Goal: Task Accomplishment & Management: Manage account settings

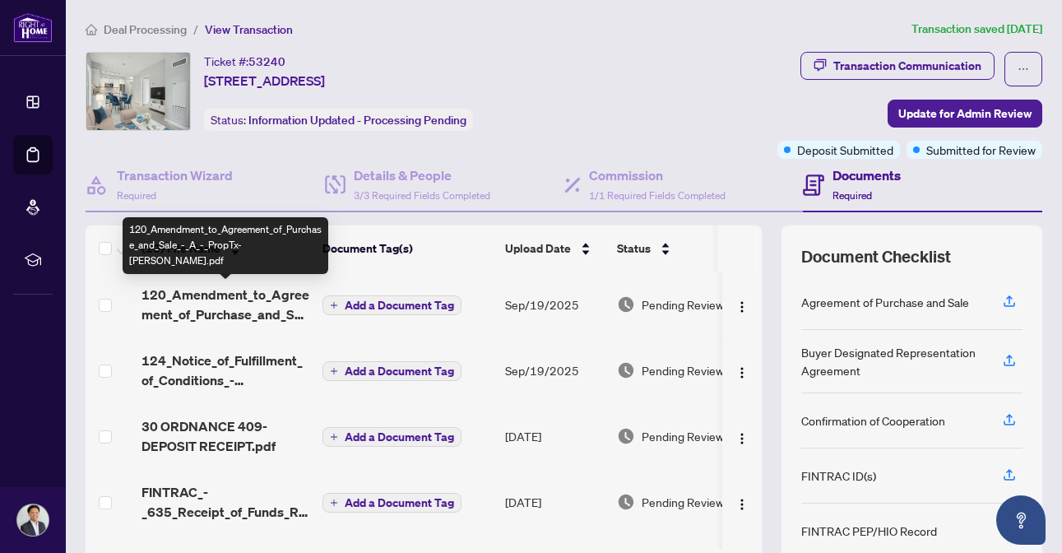
click at [209, 309] on span "120_Amendment_to_Agreement_of_Purchase_and_Sale_-_A_-_PropTx-[PERSON_NAME].pdf" at bounding box center [226, 305] width 168 height 40
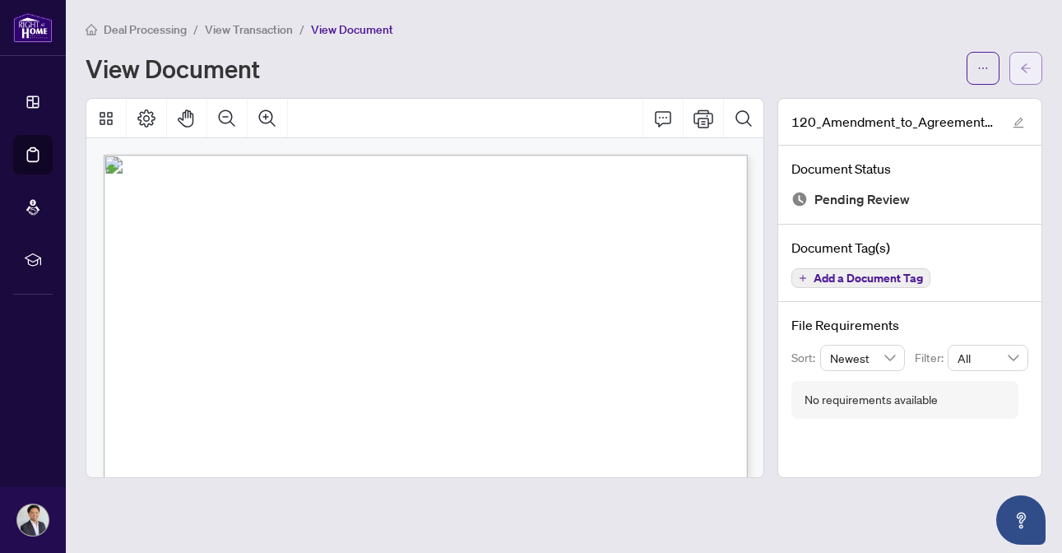
click at [1027, 57] on span "button" at bounding box center [1026, 68] width 12 height 26
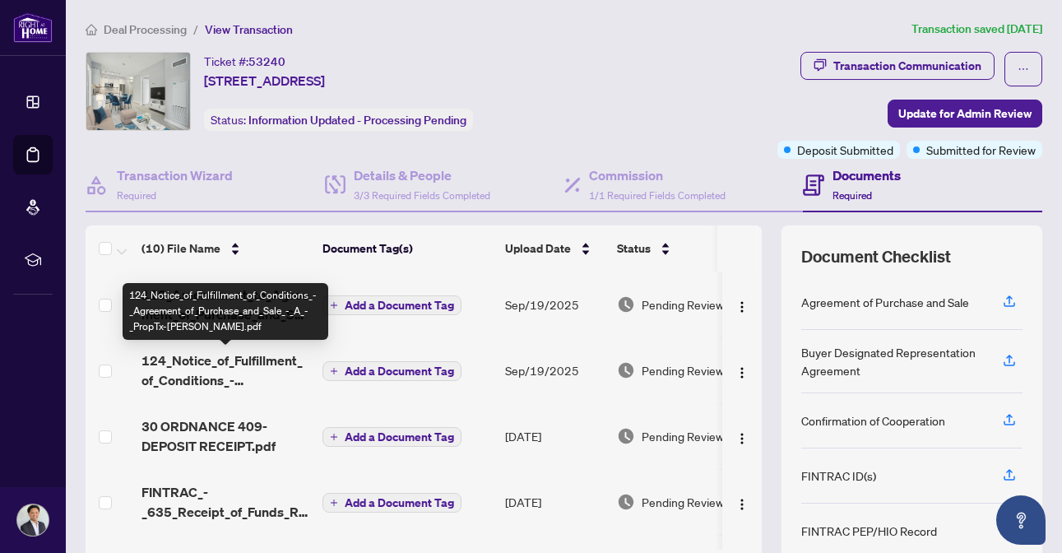
click at [196, 365] on span "124_Notice_of_Fulfillment_of_Conditions_-_Agreement_of_Purchase_and_Sale_-_A_-_…" at bounding box center [226, 371] width 168 height 40
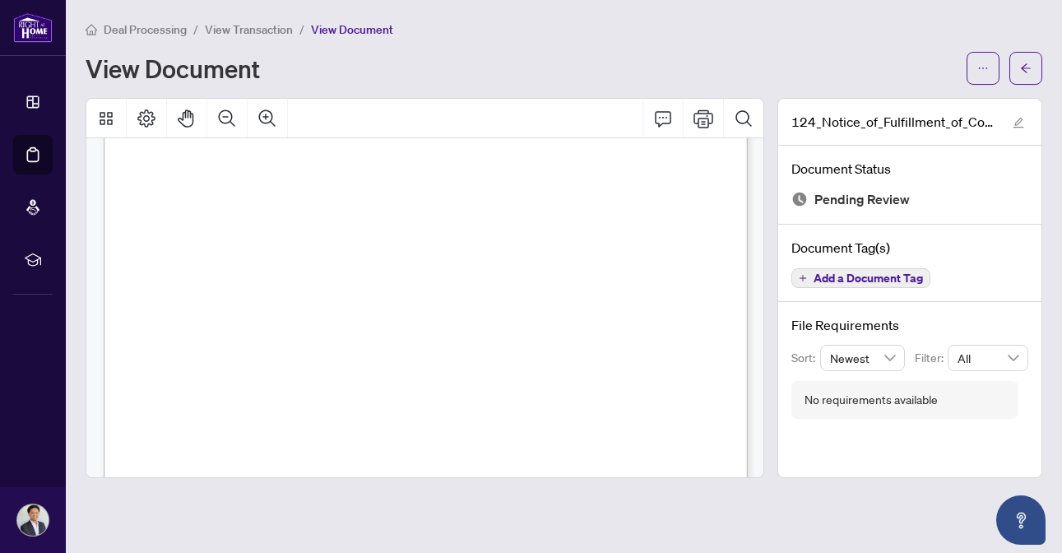
scroll to position [528, 0]
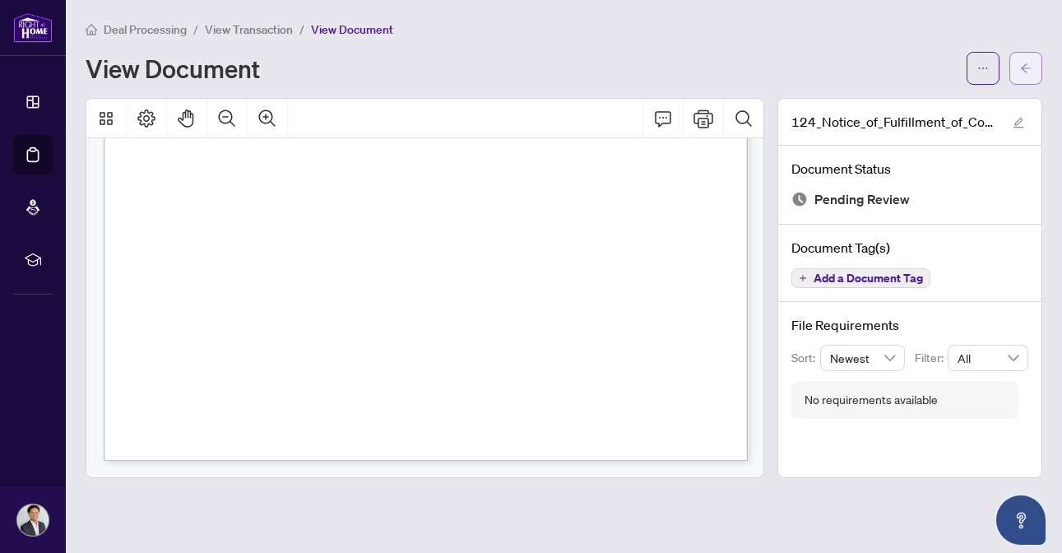
click at [1039, 58] on button "button" at bounding box center [1026, 68] width 33 height 33
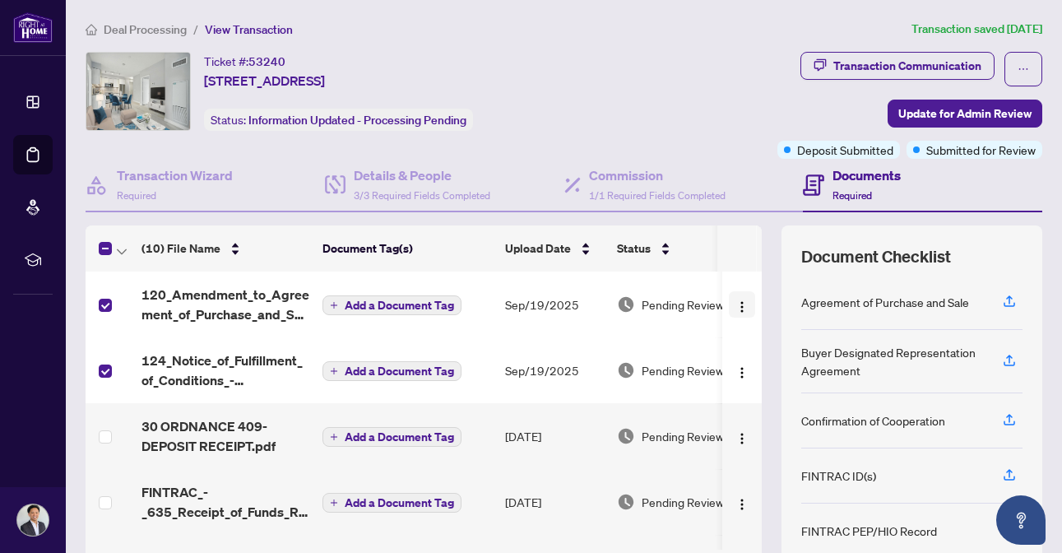
click at [736, 305] on img "button" at bounding box center [742, 306] width 13 height 13
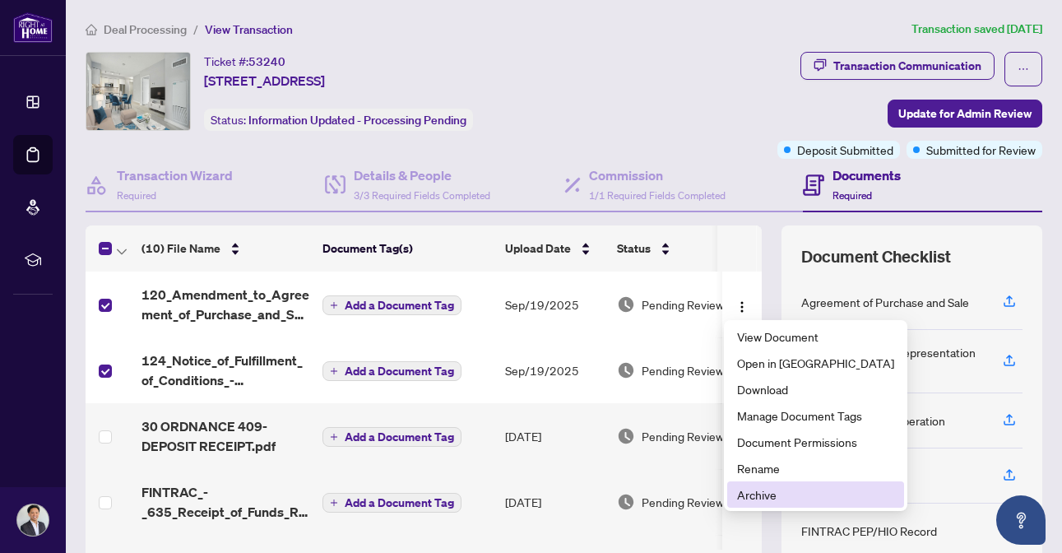
click at [758, 497] on span "Archive" at bounding box center [815, 495] width 157 height 18
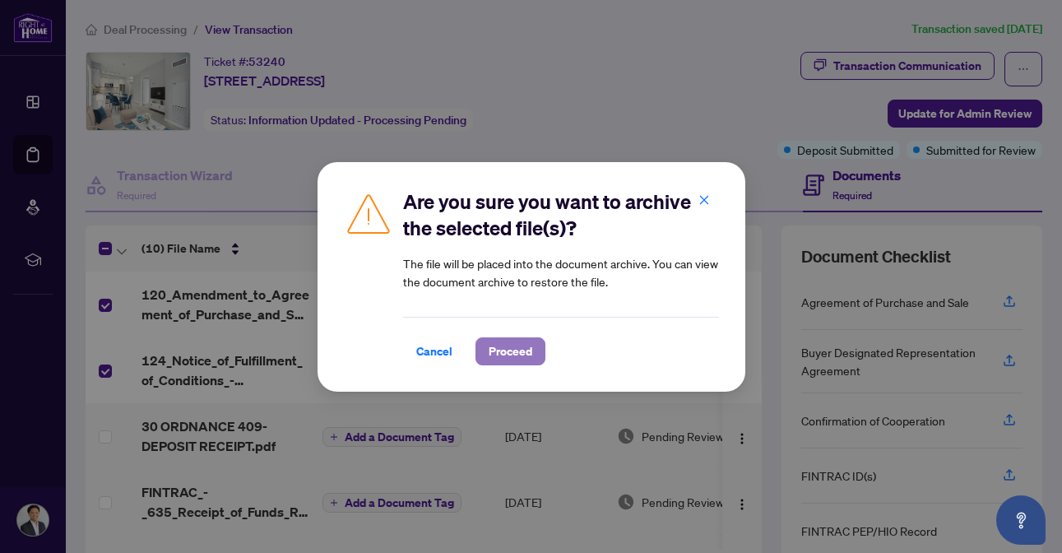
click at [521, 344] on span "Proceed" at bounding box center [511, 351] width 44 height 26
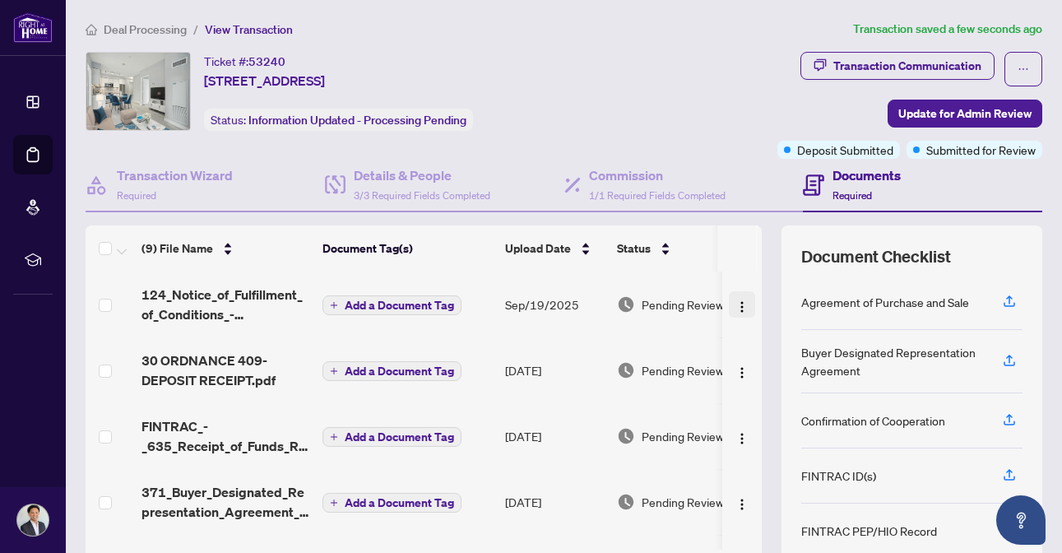
click at [736, 308] on img "button" at bounding box center [742, 306] width 13 height 13
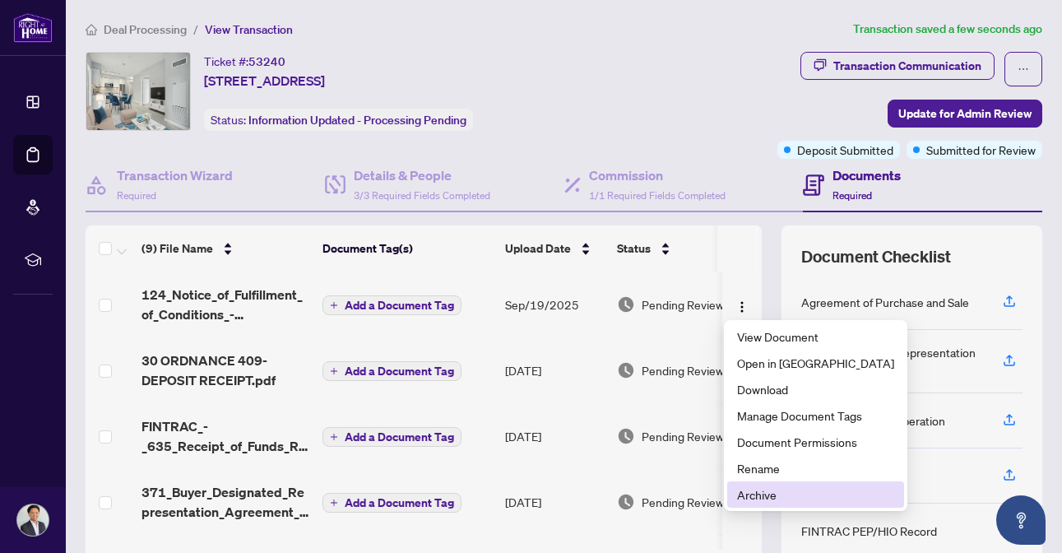
click at [756, 496] on span "Archive" at bounding box center [815, 495] width 157 height 18
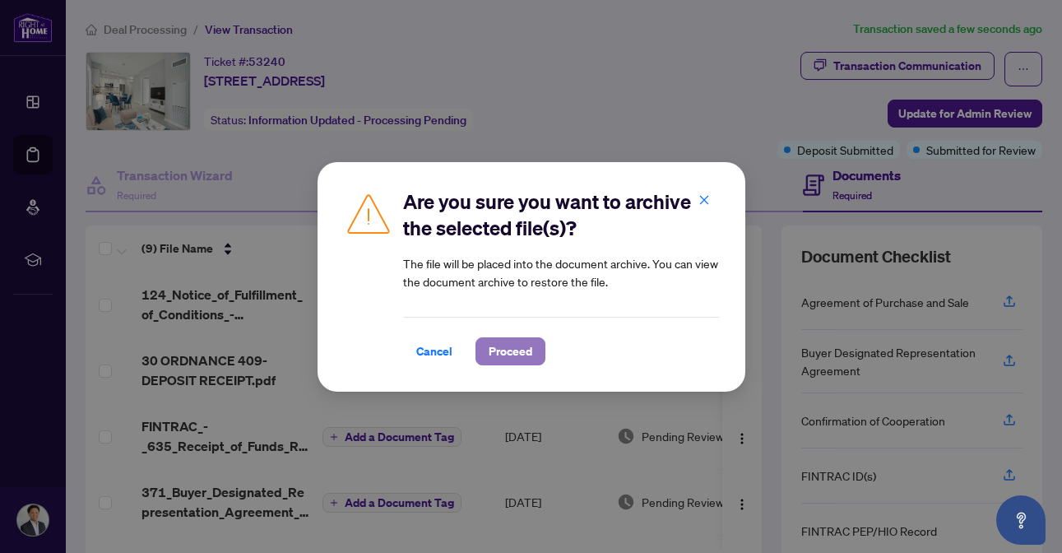
click at [502, 358] on span "Proceed" at bounding box center [511, 351] width 44 height 26
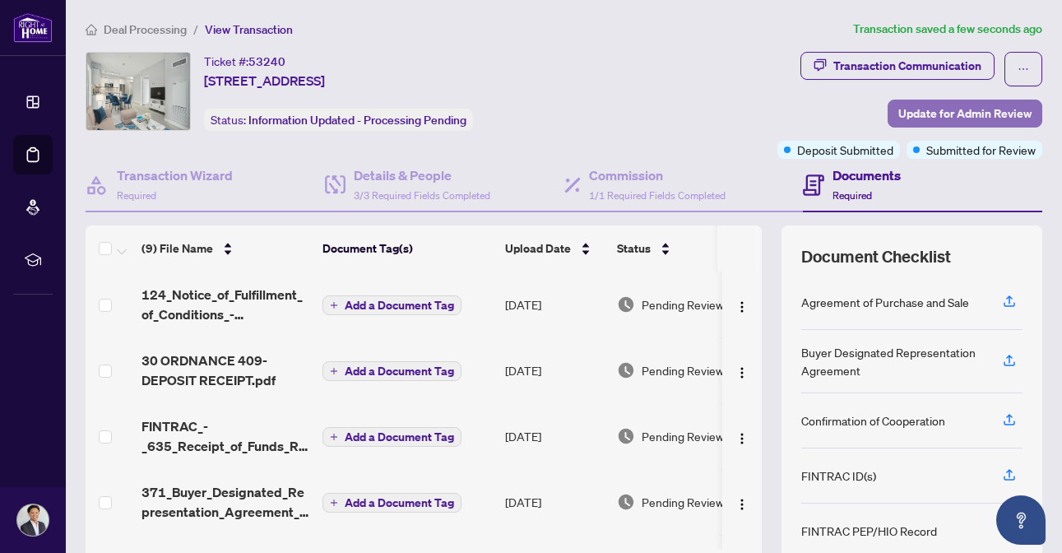
click at [931, 102] on span "Update for Admin Review" at bounding box center [965, 113] width 133 height 26
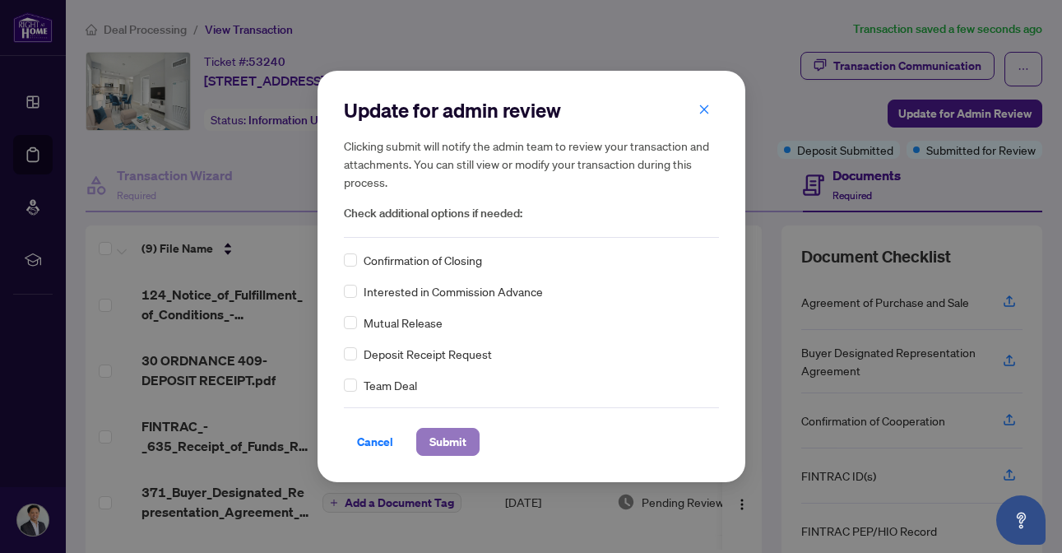
click at [441, 436] on span "Submit" at bounding box center [448, 442] width 37 height 26
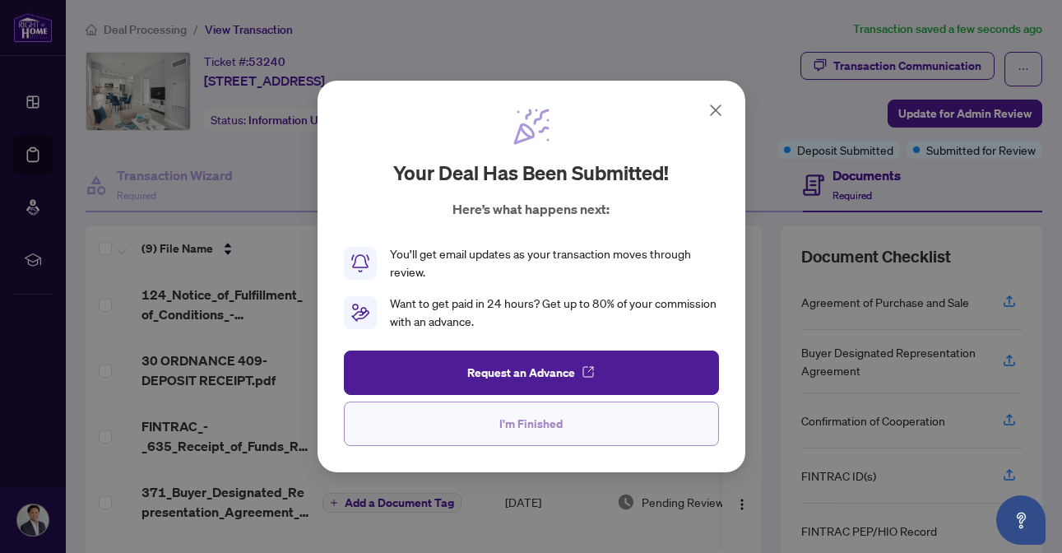
click at [481, 432] on button "I'm Finished" at bounding box center [531, 424] width 375 height 44
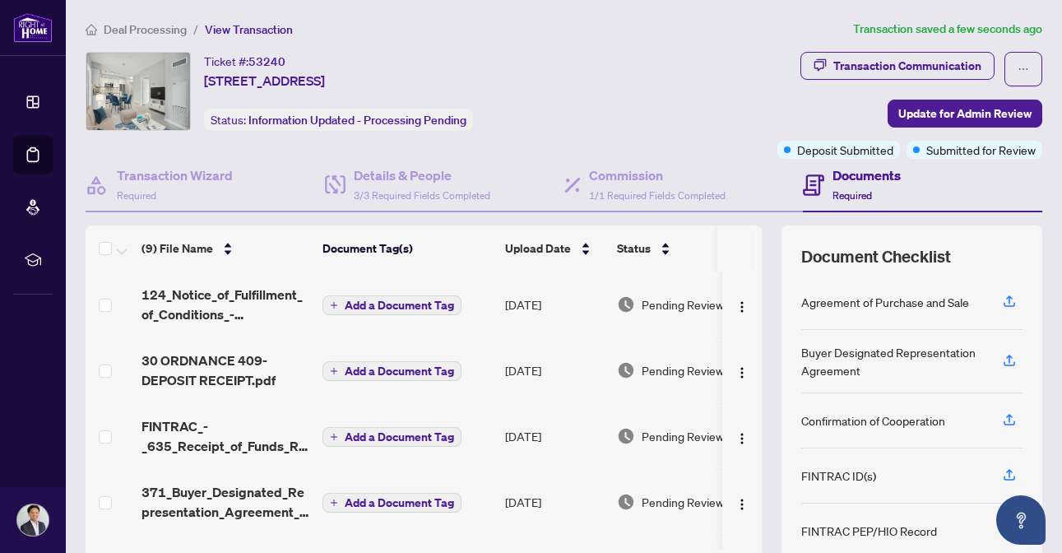
click at [153, 37] on li "Deal Processing" at bounding box center [136, 29] width 101 height 19
click at [142, 22] on span "Deal Processing" at bounding box center [145, 29] width 83 height 15
